Goal: Information Seeking & Learning: Find specific fact

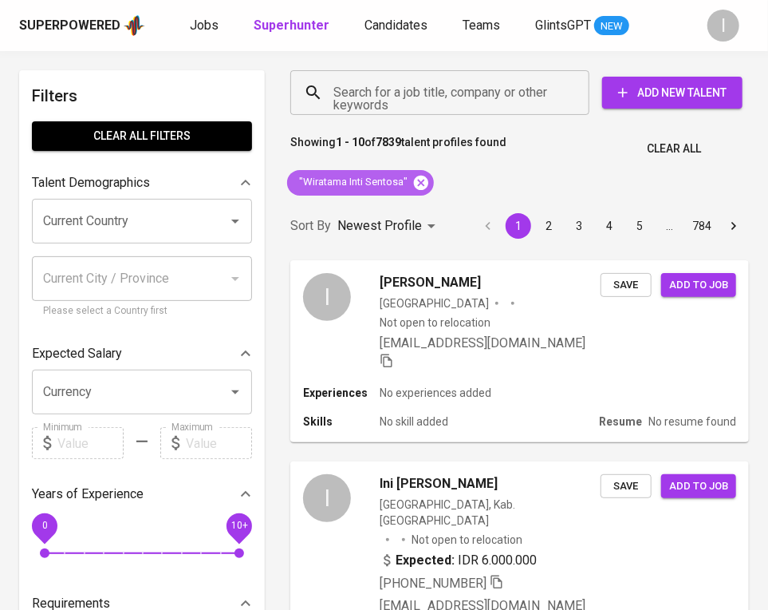
click at [420, 181] on icon at bounding box center [421, 183] width 18 height 18
click at [458, 95] on input "Search for a job title, company or other keywords" at bounding box center [444, 92] width 229 height 30
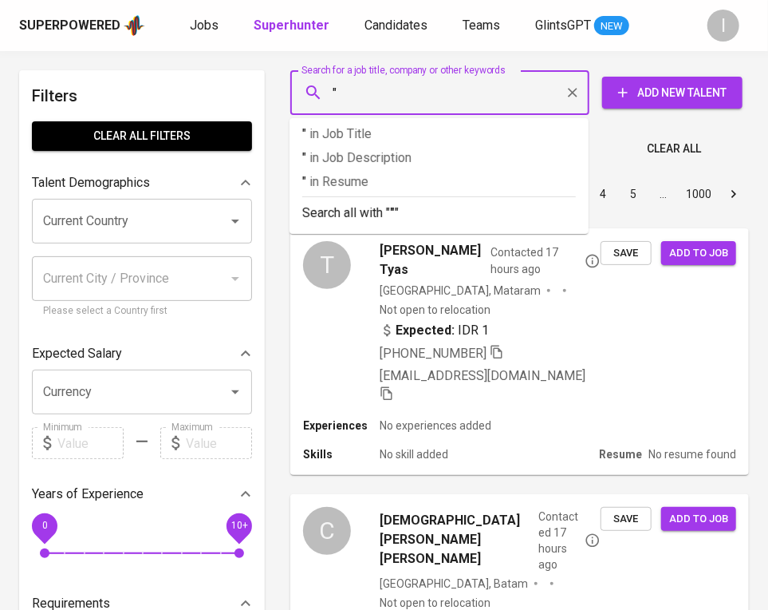
paste input "Bara Sangray Sehati"
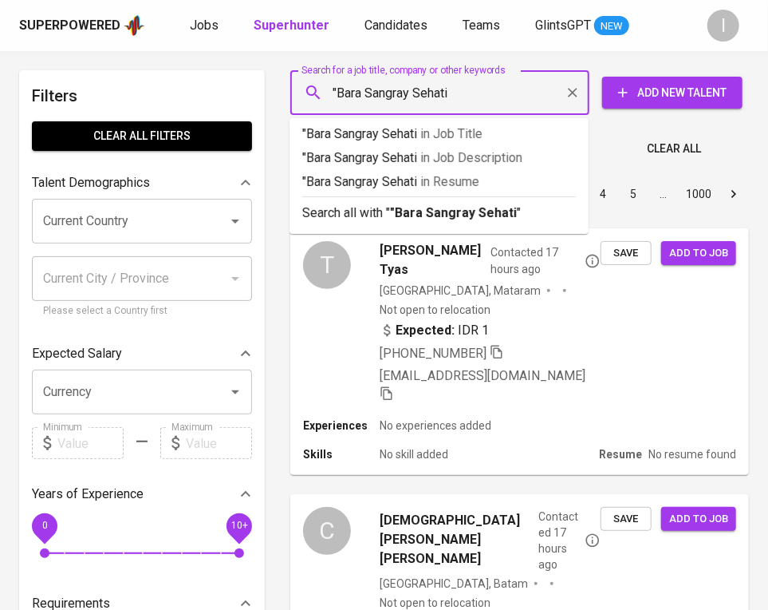
type input ""Bara Sangray Sehati""
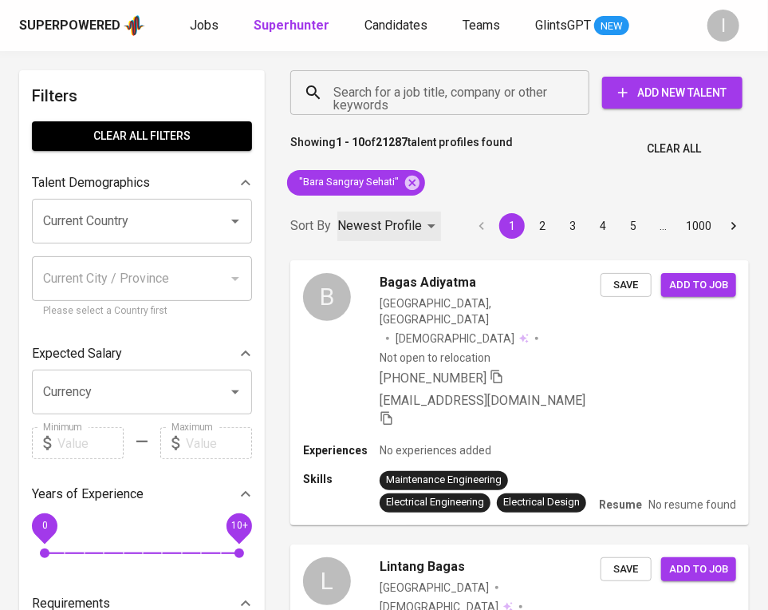
click at [416, 227] on p "Newest Profile" at bounding box center [379, 225] width 85 height 19
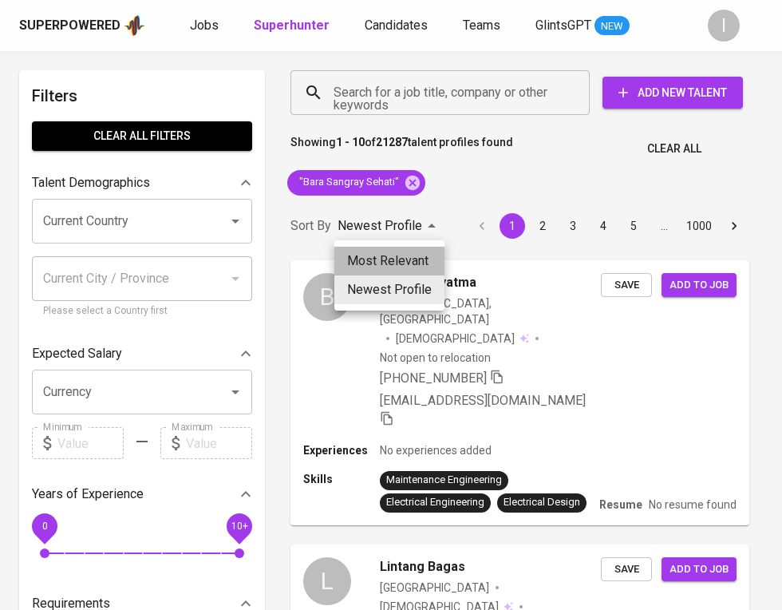
click at [404, 248] on li "Most Relevant" at bounding box center [389, 261] width 110 height 29
type input "MOST_RELEVANT"
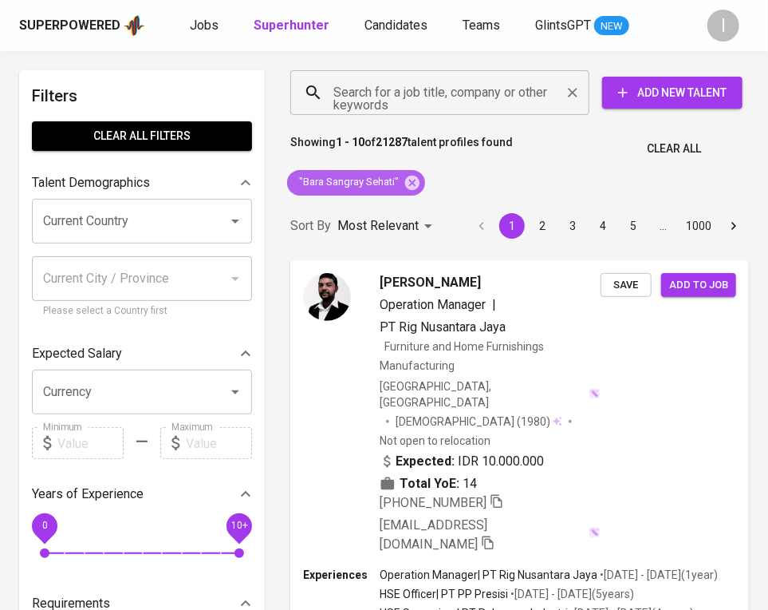
click at [408, 179] on icon at bounding box center [412, 182] width 14 height 14
click at [458, 94] on input "Search for a job title, company or other keywords" at bounding box center [444, 92] width 229 height 30
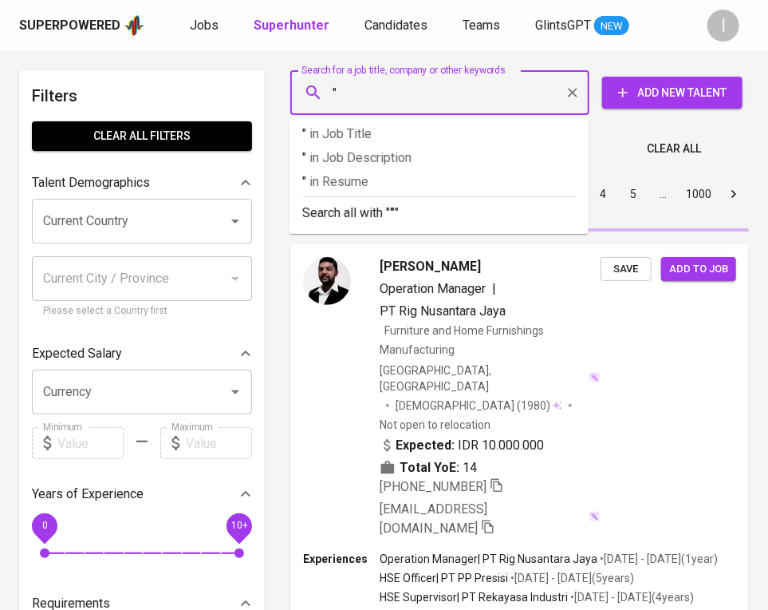
paste input "[PERSON_NAME] Akuntan [PERSON_NAME]"
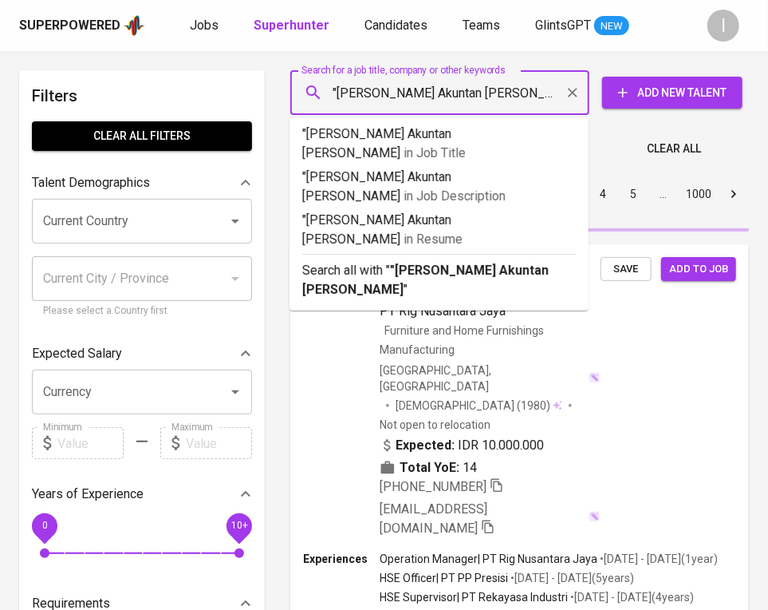
type input ""[PERSON_NAME] Akuntan [PERSON_NAME]""
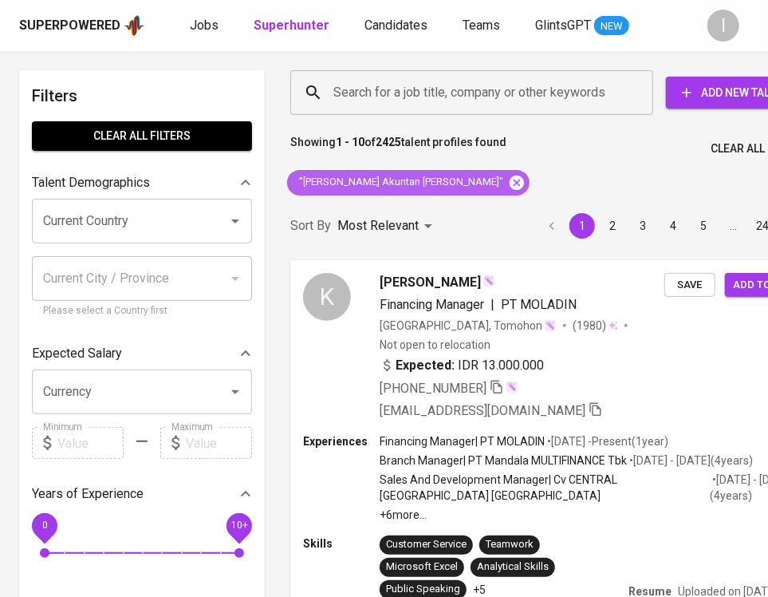
click at [510, 182] on icon at bounding box center [517, 182] width 14 height 14
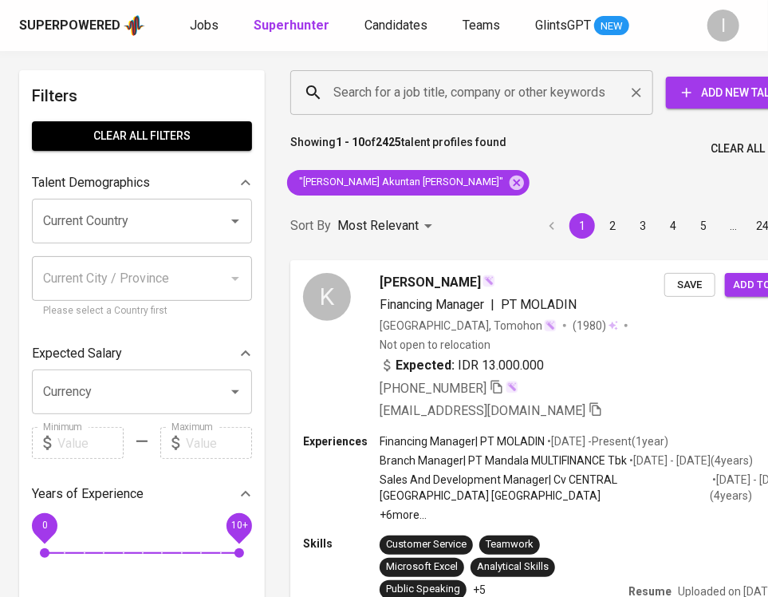
click at [484, 87] on input "Search for a job title, company or other keywords" at bounding box center [476, 92] width 293 height 30
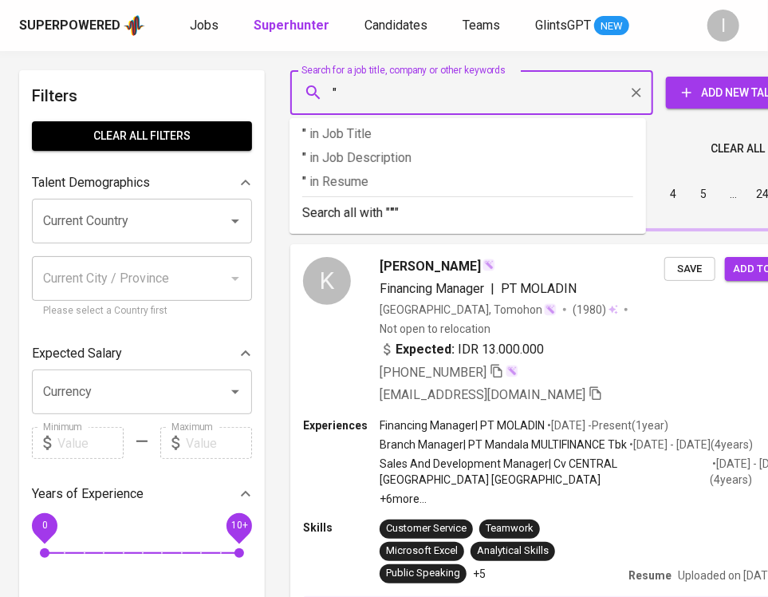
paste input "[PERSON_NAME] AND Partners"
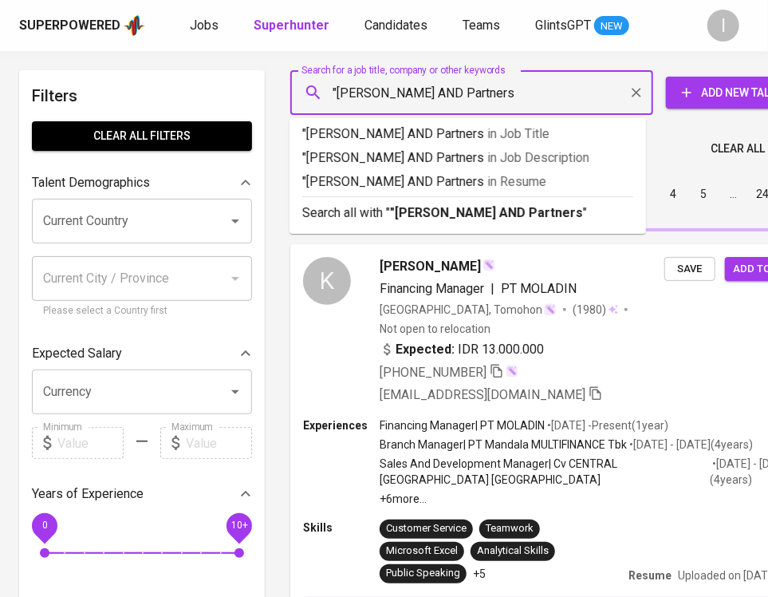
type input ""[PERSON_NAME] AND Partners""
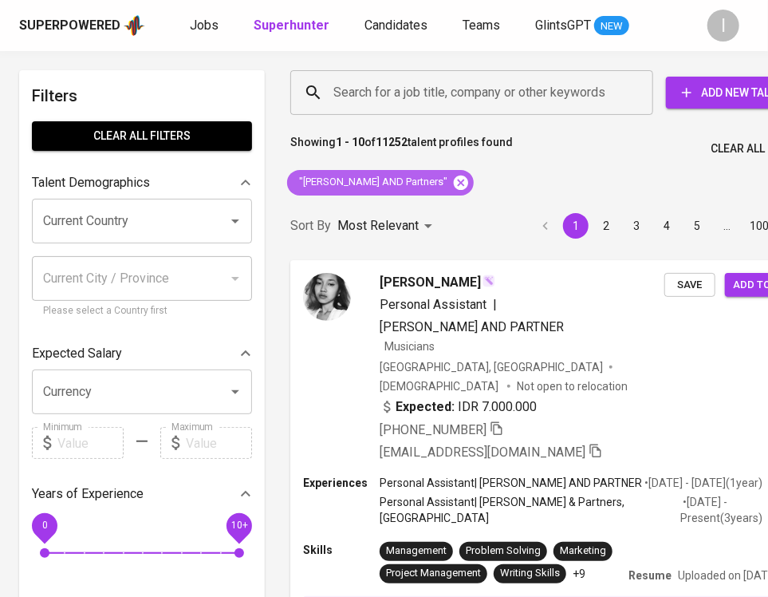
click at [452, 180] on icon at bounding box center [461, 183] width 18 height 18
click at [495, 89] on input "Search for a job title, company or other keywords" at bounding box center [476, 92] width 293 height 30
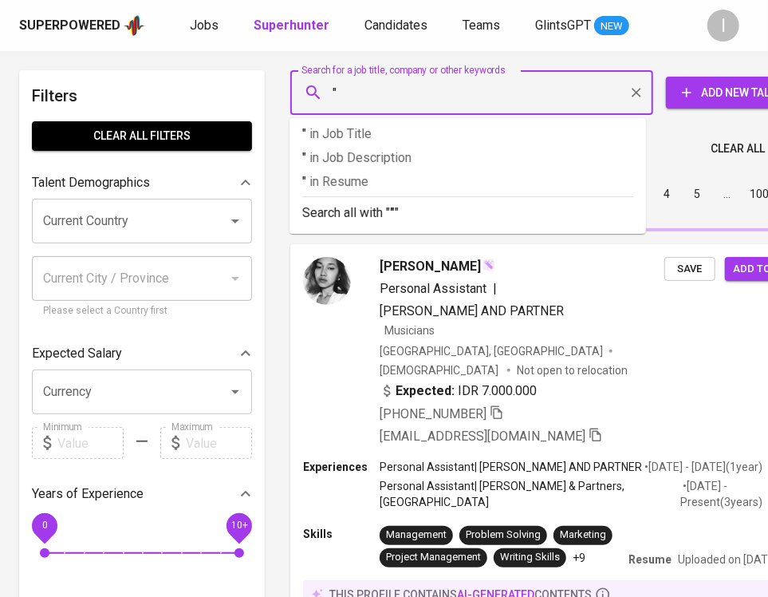
paste input "Livia Arfach"
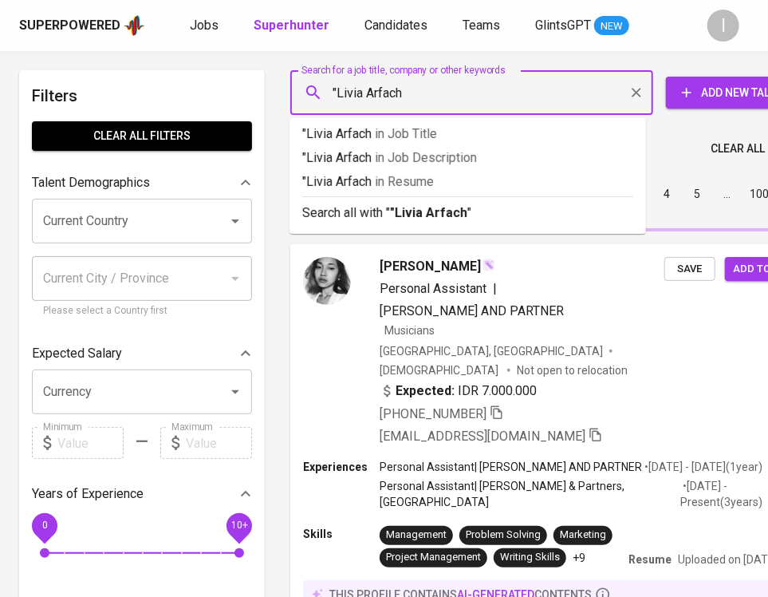
type input ""Livia Arfach""
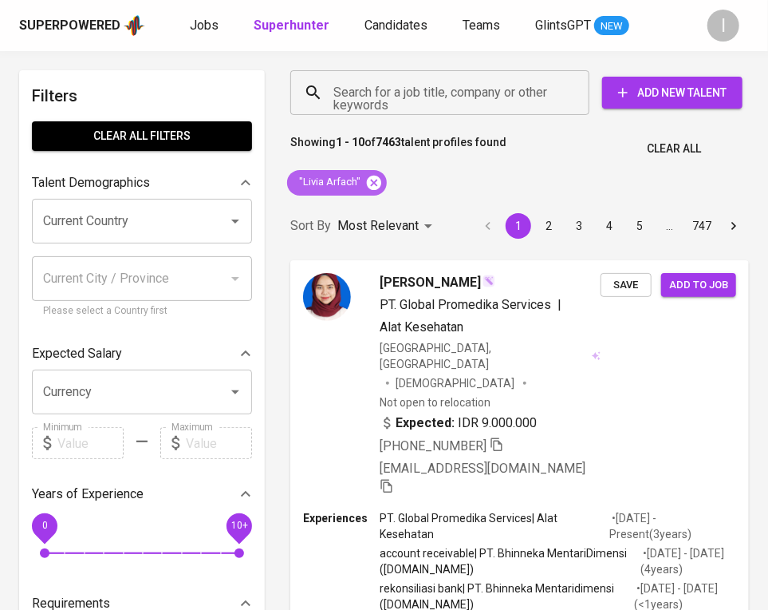
click at [369, 184] on icon at bounding box center [374, 182] width 14 height 14
click at [400, 105] on input "Search for a job title, company or other keywords" at bounding box center [444, 92] width 229 height 30
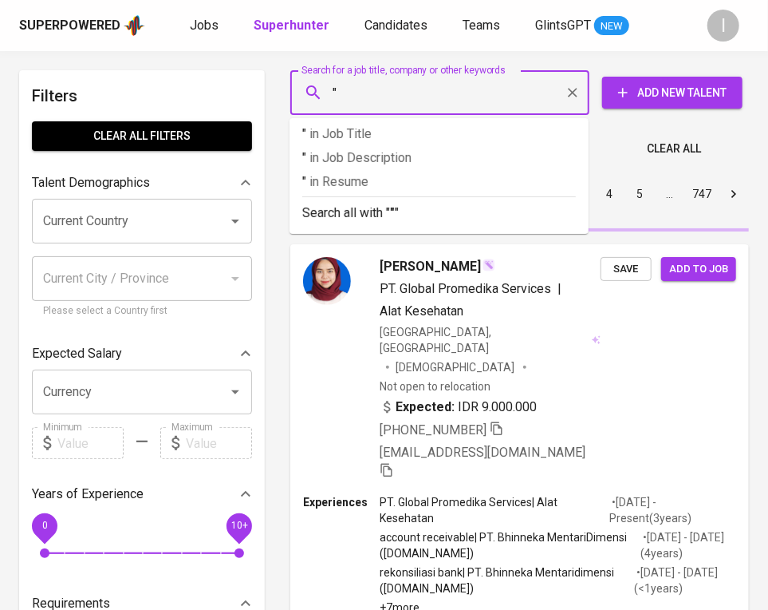
paste input "Desika Fitriana Sari"
type input ""Desika Fitriana Sari""
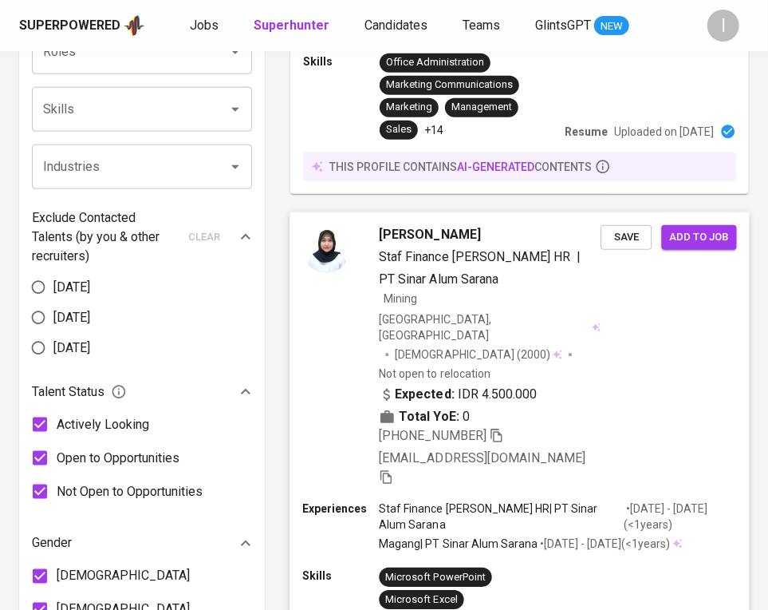
scroll to position [669, 0]
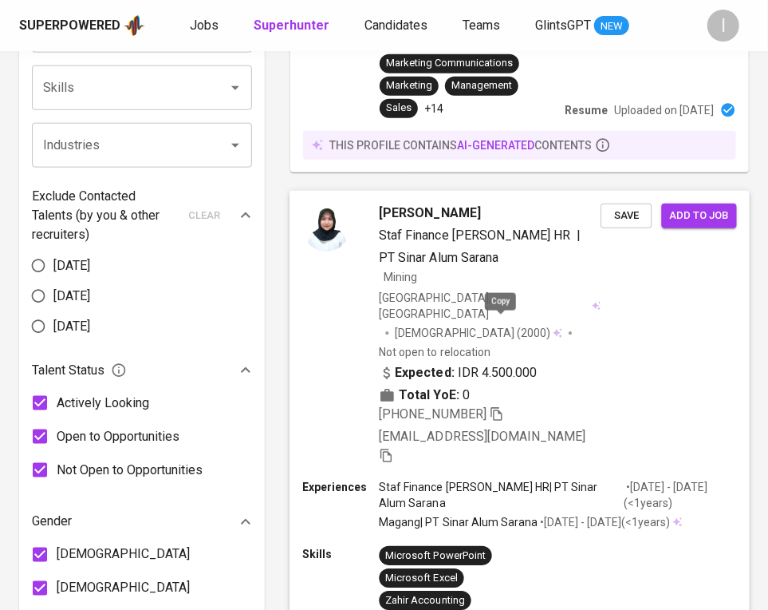
click at [498, 407] on icon "button" at bounding box center [496, 414] width 11 height 14
